Goal: Task Accomplishment & Management: Manage account settings

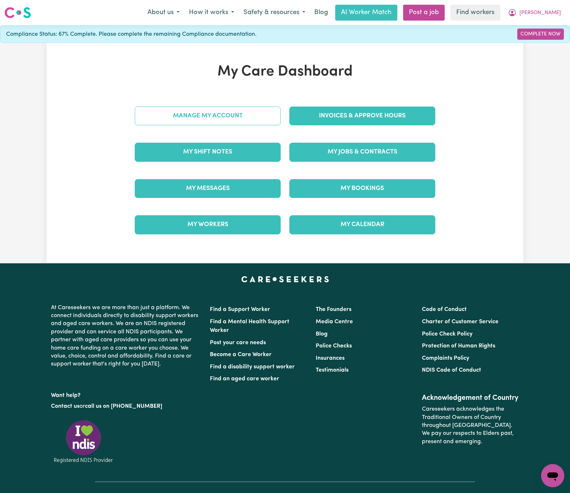
click at [252, 117] on link "Manage My Account" at bounding box center [208, 115] width 146 height 19
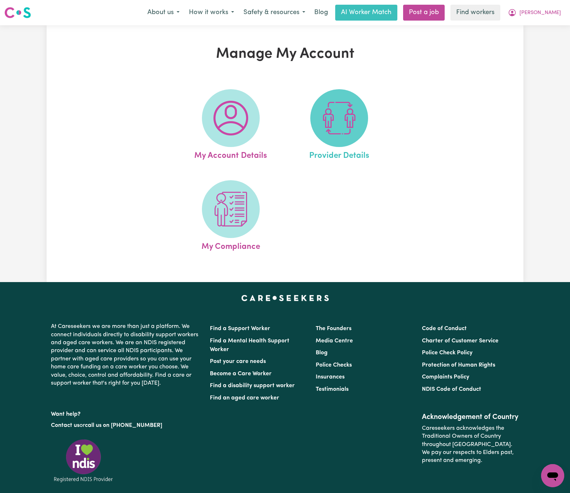
click at [339, 117] on img at bounding box center [339, 118] width 35 height 35
select select "AGED_HOME_CARE"
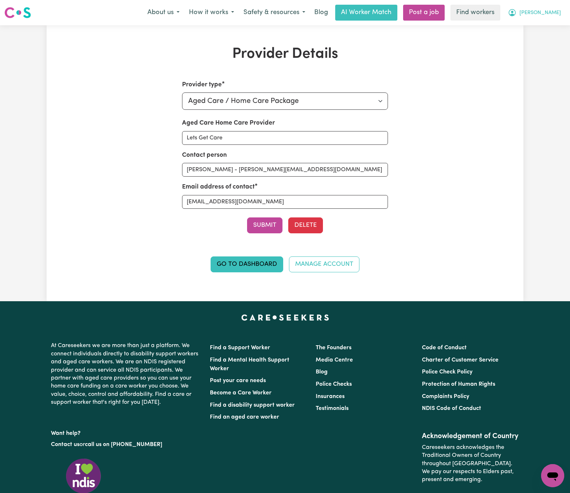
click at [549, 10] on button "[PERSON_NAME]" at bounding box center [534, 12] width 62 height 15
click at [547, 28] on link "My Dashboard" at bounding box center [536, 28] width 57 height 14
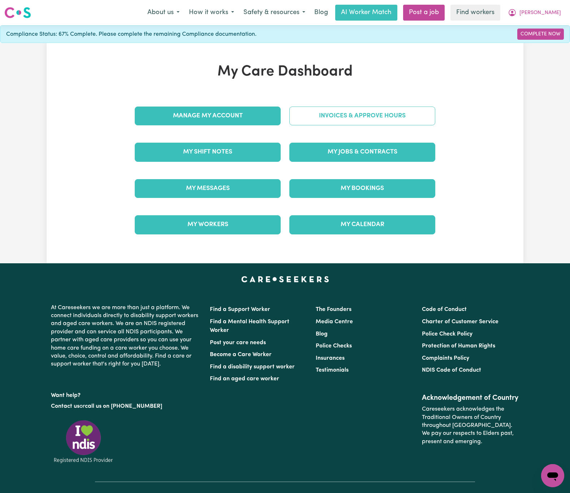
click at [386, 112] on link "Invoices & Approve Hours" at bounding box center [362, 115] width 146 height 19
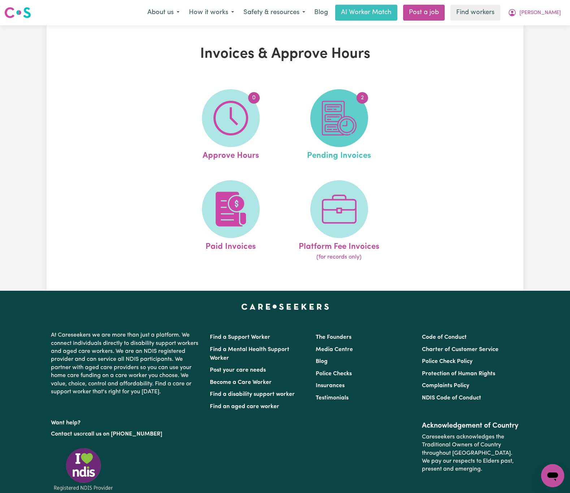
click at [350, 114] on img at bounding box center [339, 118] width 35 height 35
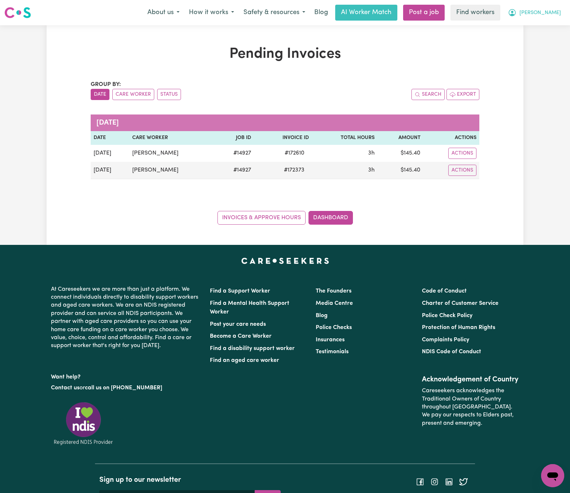
click at [557, 11] on span "[PERSON_NAME]" at bounding box center [540, 13] width 42 height 8
click at [553, 28] on link "My Dashboard" at bounding box center [536, 28] width 57 height 14
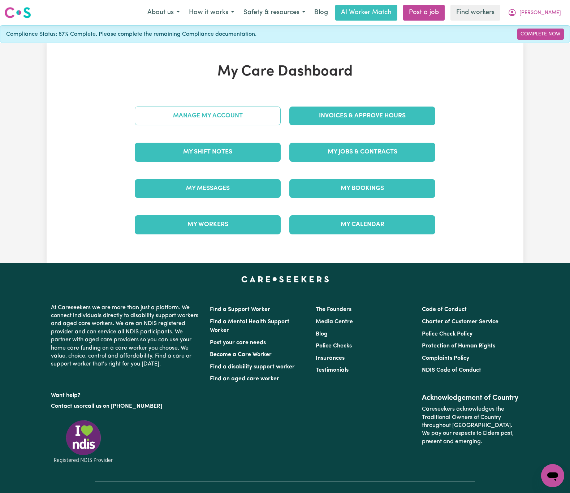
click at [226, 113] on link "Manage My Account" at bounding box center [208, 115] width 146 height 19
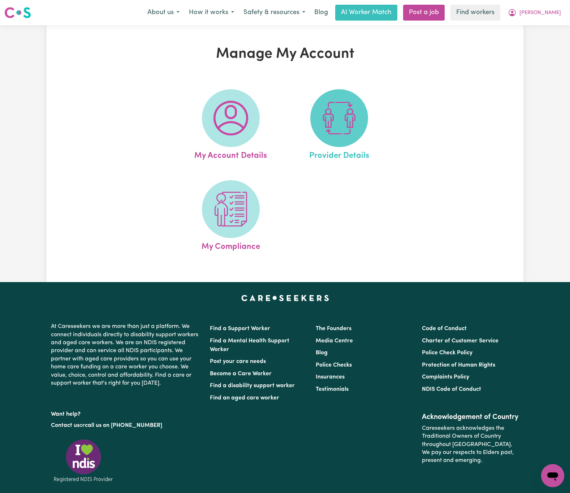
click at [350, 112] on img at bounding box center [339, 118] width 35 height 35
select select "AGED_HOME_CARE"
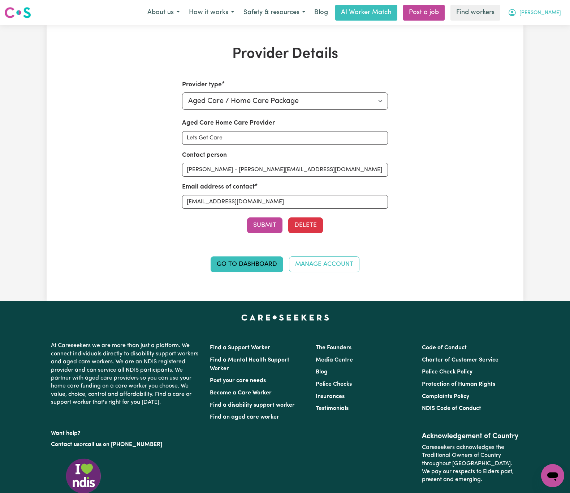
drag, startPoint x: 565, startPoint y: 14, endPoint x: 558, endPoint y: 19, distance: 8.7
click at [565, 14] on button "[PERSON_NAME]" at bounding box center [534, 12] width 62 height 15
click at [542, 31] on link "My Dashboard" at bounding box center [536, 28] width 57 height 14
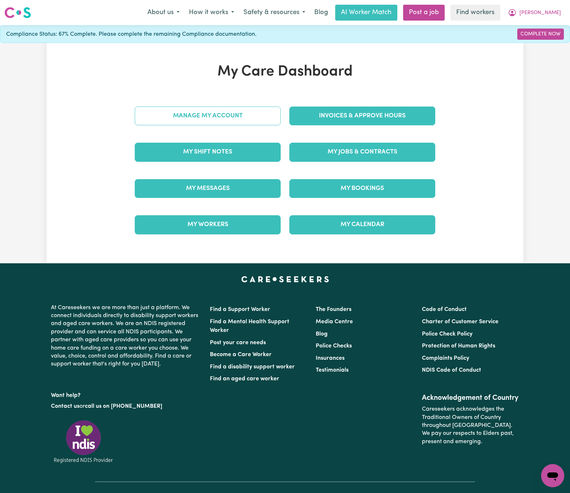
click at [225, 126] on div "Manage My Account" at bounding box center [207, 116] width 154 height 36
click at [230, 115] on link "Manage My Account" at bounding box center [208, 115] width 146 height 19
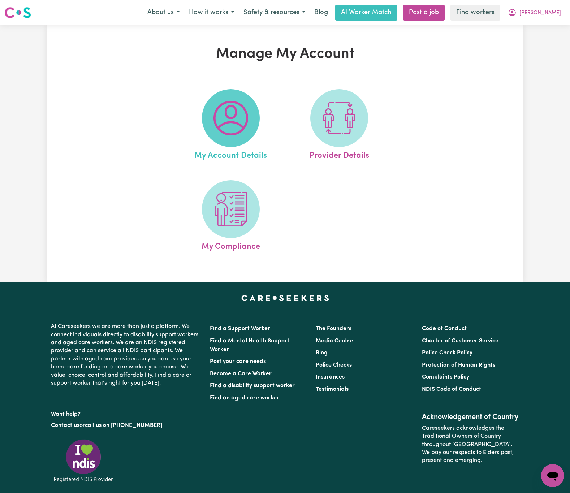
click at [244, 116] on img at bounding box center [230, 118] width 35 height 35
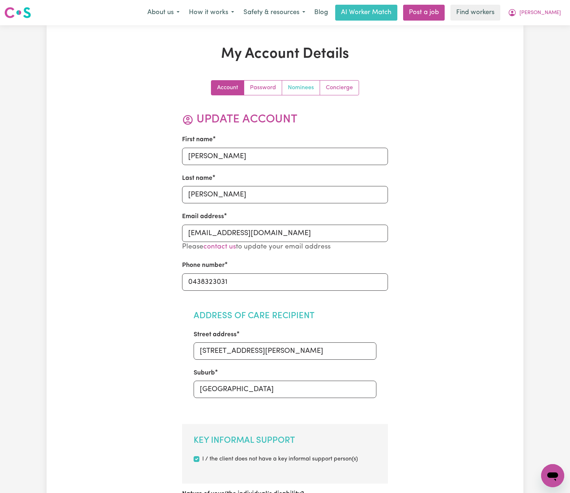
click at [305, 89] on link "Nominees" at bounding box center [301, 87] width 38 height 14
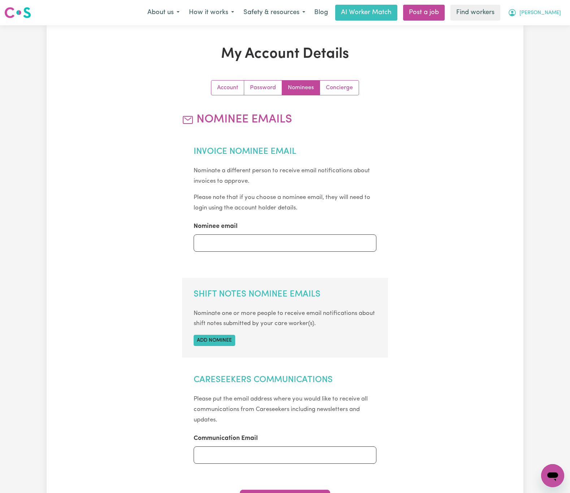
click at [548, 14] on button "[PERSON_NAME]" at bounding box center [534, 12] width 62 height 15
drag, startPoint x: 547, startPoint y: 20, endPoint x: 547, endPoint y: 25, distance: 5.4
click at [547, 25] on link "My Dashboard" at bounding box center [536, 28] width 57 height 14
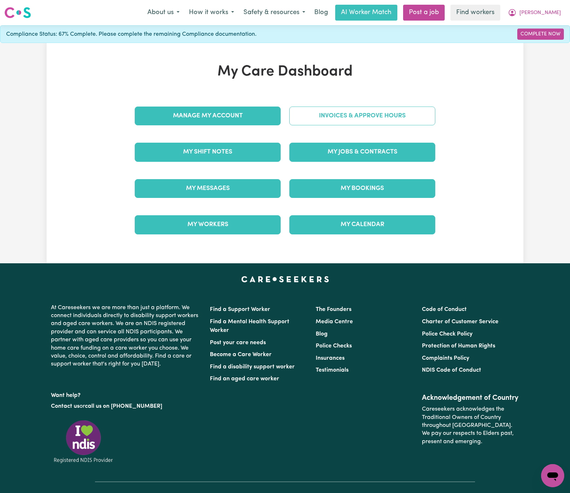
click at [413, 106] on link "Invoices & Approve Hours" at bounding box center [362, 115] width 146 height 19
